Goal: Navigation & Orientation: Find specific page/section

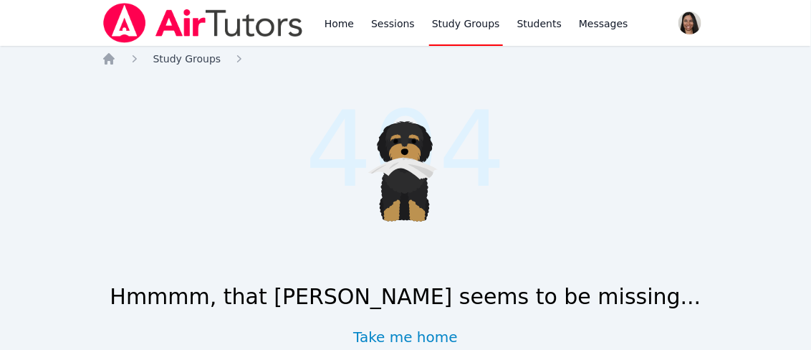
click at [195, 62] on span "Study Groups" at bounding box center [187, 58] width 68 height 11
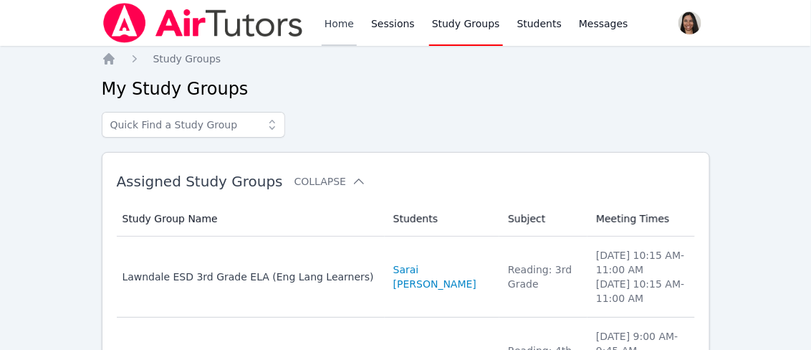
click at [335, 20] on link "Home" at bounding box center [339, 23] width 35 height 46
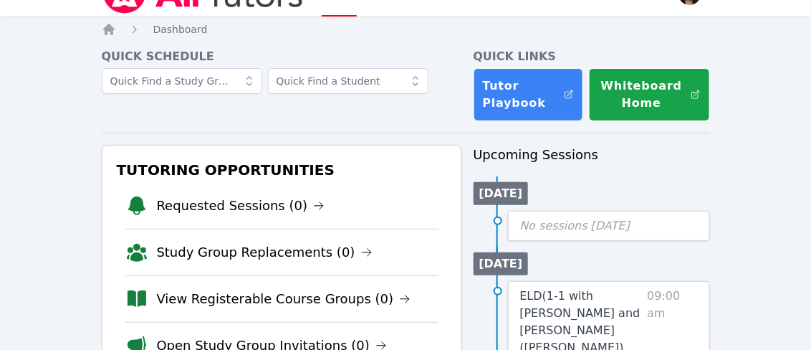
scroll to position [32, 0]
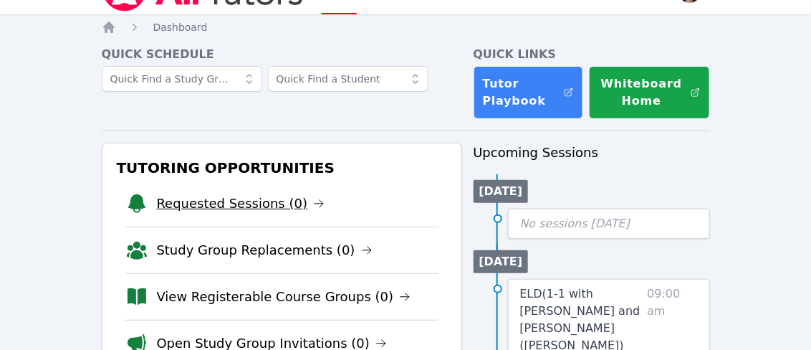
click at [265, 201] on link "Requested Sessions (0)" at bounding box center [241, 203] width 168 height 20
